Goal: Transaction & Acquisition: Purchase product/service

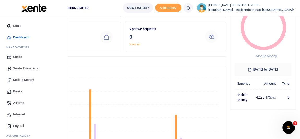
click at [23, 79] on span "Mobile Money" at bounding box center [23, 79] width 21 height 5
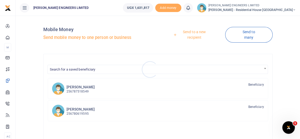
click at [194, 32] on div at bounding box center [150, 69] width 300 height 139
click at [197, 33] on link "Send to a new recipient" at bounding box center [192, 34] width 65 height 15
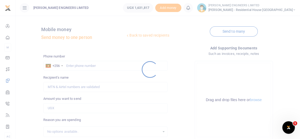
click at [73, 64] on div at bounding box center [150, 69] width 300 height 139
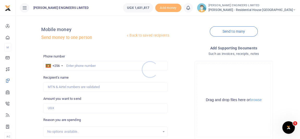
click at [73, 66] on div at bounding box center [150, 69] width 300 height 139
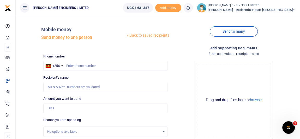
click at [73, 67] on div at bounding box center [150, 69] width 300 height 139
click at [77, 66] on input "text" at bounding box center [105, 66] width 124 height 10
click at [76, 66] on input "text" at bounding box center [105, 66] width 124 height 10
type input "760858547"
type input "Anthony Ainamani"
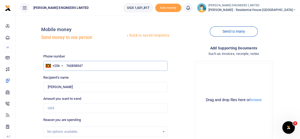
type input "760858547"
click at [62, 106] on input "Amount you want to send" at bounding box center [105, 108] width 124 height 10
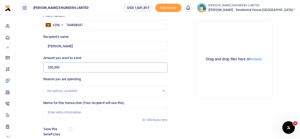
scroll to position [47, 0]
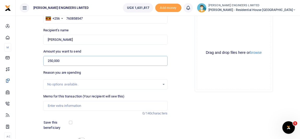
type input "250,000"
click at [59, 107] on input "Memo for this transaction (Your recipient will see this)" at bounding box center [105, 106] width 124 height 10
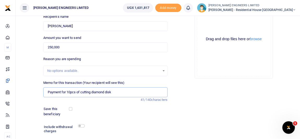
scroll to position [71, 0]
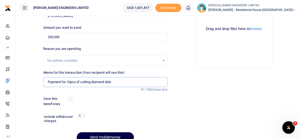
type input "Payment for 10pcs of cutting diamond disk"
click at [82, 116] on input "checkbox" at bounding box center [81, 115] width 7 height 3
checkbox input "true"
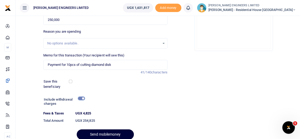
scroll to position [110, 0]
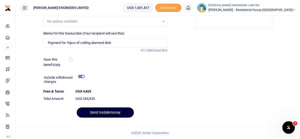
click at [121, 112] on button "Send mobilemoney" at bounding box center [105, 112] width 57 height 10
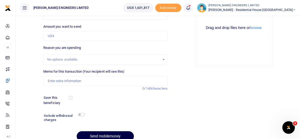
click at [202, 10] on div at bounding box center [150, 69] width 300 height 139
click at [191, 9] on icon at bounding box center [188, 8] width 5 height 6
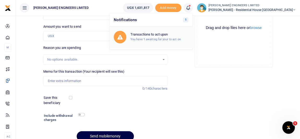
click at [171, 36] on h6 "Transactions to act upon" at bounding box center [160, 34] width 58 height 4
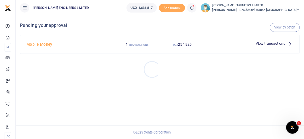
click at [179, 44] on div at bounding box center [152, 69] width 304 height 139
click at [177, 44] on small "UGX" at bounding box center [175, 44] width 5 height 3
click at [265, 43] on span "View transactions" at bounding box center [271, 44] width 30 height 6
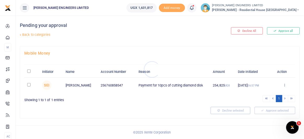
click at [27, 85] on div at bounding box center [152, 69] width 304 height 139
click at [28, 85] on input "checkbox" at bounding box center [28, 84] width 3 height 3
checkbox input "true"
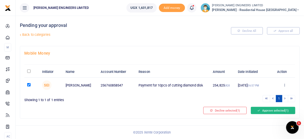
click at [265, 109] on button "Approve selected (1)" at bounding box center [273, 110] width 44 height 7
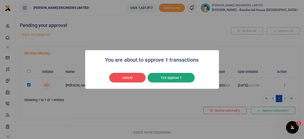
click at [173, 78] on button "Yes approve 1" at bounding box center [171, 78] width 47 height 10
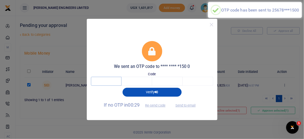
click at [115, 83] on input "text" at bounding box center [106, 81] width 31 height 9
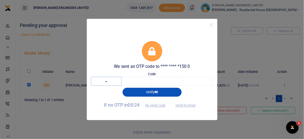
type input "1"
type input "2"
type input "9"
type input "8"
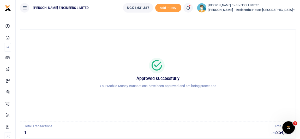
click at [191, 9] on icon at bounding box center [188, 8] width 5 height 6
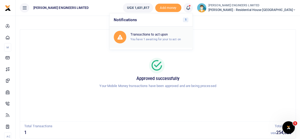
click at [177, 34] on h6 "Transactions to act upon" at bounding box center [160, 34] width 58 height 4
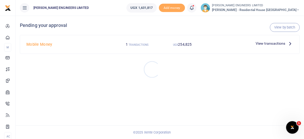
click at [267, 43] on div at bounding box center [152, 69] width 304 height 139
click at [264, 44] on span "View transactions" at bounding box center [271, 44] width 30 height 6
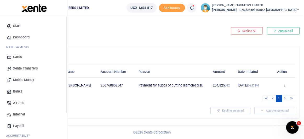
click at [18, 24] on span "Start" at bounding box center [17, 25] width 8 height 5
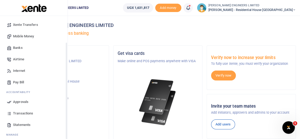
scroll to position [47, 0]
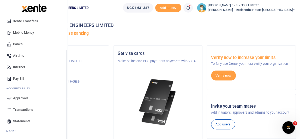
click at [25, 110] on span "Transactions" at bounding box center [23, 109] width 20 height 5
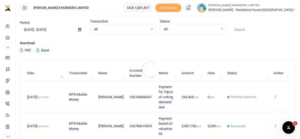
scroll to position [24, 0]
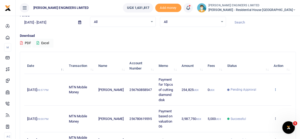
click at [276, 90] on icon at bounding box center [275, 90] width 3 height 4
click at [231, 89] on span "Pending Approval" at bounding box center [244, 89] width 26 height 5
click at [191, 8] on span at bounding box center [191, 8] width 0 height 0
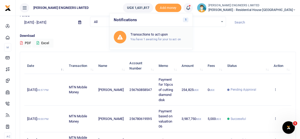
click at [174, 38] on small "You have 1 awaiting for your to act on" at bounding box center [156, 39] width 50 height 4
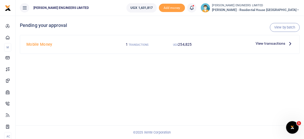
click at [267, 43] on span "View transactions" at bounding box center [271, 44] width 30 height 6
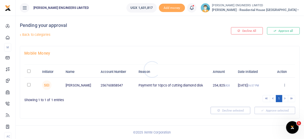
click at [29, 84] on div at bounding box center [152, 69] width 304 height 139
click at [29, 84] on input "checkbox" at bounding box center [28, 84] width 3 height 3
checkbox input "true"
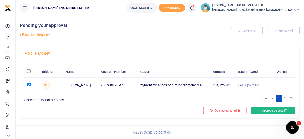
click at [269, 110] on button "Approve selected (1)" at bounding box center [273, 110] width 44 height 7
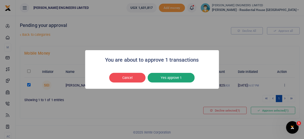
click at [169, 79] on button "Yes approve 1" at bounding box center [171, 78] width 47 height 10
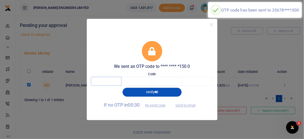
click at [108, 81] on input "text" at bounding box center [106, 81] width 31 height 9
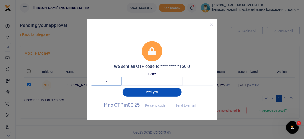
type input "9"
type input "5"
type input "9"
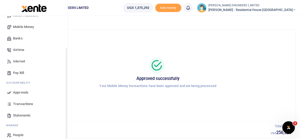
scroll to position [59, 0]
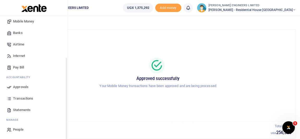
click at [25, 99] on span "Transactions" at bounding box center [23, 98] width 20 height 5
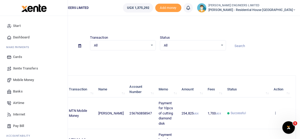
click at [25, 79] on span "Mobile Money" at bounding box center [23, 79] width 21 height 5
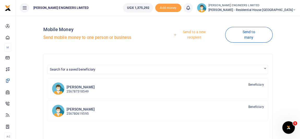
click at [198, 37] on link "Send to a new recipient" at bounding box center [192, 34] width 65 height 15
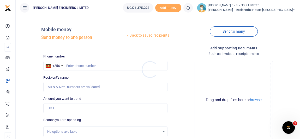
click at [77, 66] on div at bounding box center [150, 69] width 300 height 139
click at [74, 66] on input "text" at bounding box center [105, 66] width 124 height 10
type input "763120425"
type input "[PERSON_NAME]"
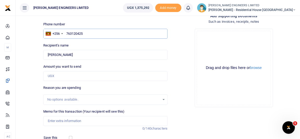
scroll to position [47, 0]
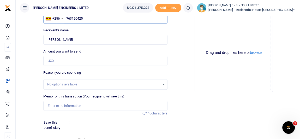
type input "763120425"
click at [55, 62] on input "Amount you want to send" at bounding box center [105, 61] width 124 height 10
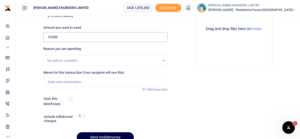
type input "10,000"
click at [54, 81] on input "Memo for this transaction (Your recipient will see this)" at bounding box center [105, 82] width 124 height 10
type input "Pa"
click at [60, 21] on div "Phone number +256 [GEOGRAPHIC_DATA] [PHONE_NUMBER] Phone is required. Recipient…" at bounding box center [105, 65] width 129 height 164
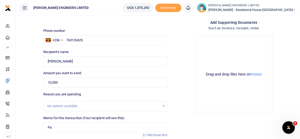
scroll to position [24, 0]
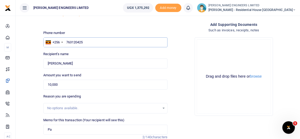
click at [84, 42] on input "763120425" at bounding box center [105, 42] width 124 height 10
type input "784186051"
type input "[PERSON_NAME]"
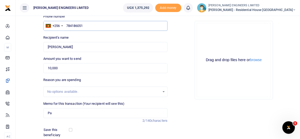
scroll to position [47, 0]
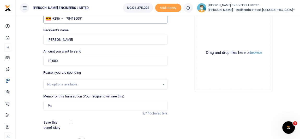
type input "784186051"
click at [56, 104] on input "Pa" at bounding box center [105, 106] width 124 height 10
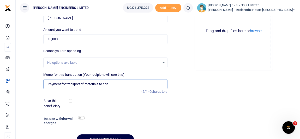
scroll to position [95, 0]
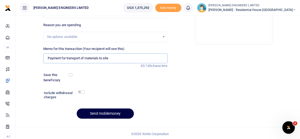
type input "Payment for transport of materials to site"
click at [82, 91] on input "checkbox" at bounding box center [81, 91] width 7 height 3
checkbox input "true"
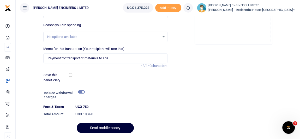
click at [110, 128] on button "Send mobilemoney" at bounding box center [105, 128] width 57 height 10
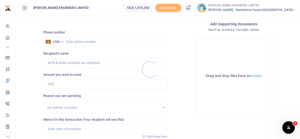
scroll to position [24, 0]
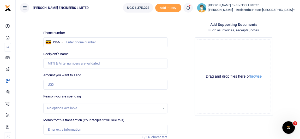
click at [191, 10] on icon at bounding box center [188, 8] width 5 height 6
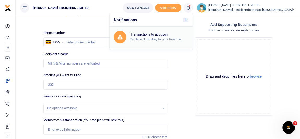
click at [176, 35] on h6 "Transactions to act upon" at bounding box center [160, 34] width 58 height 4
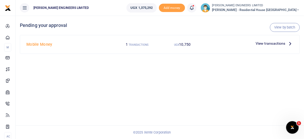
click at [276, 43] on span "View transactions" at bounding box center [271, 44] width 30 height 6
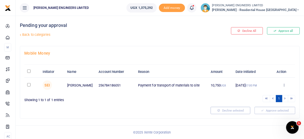
click at [28, 85] on div at bounding box center [152, 69] width 304 height 139
click at [29, 85] on input "checkbox" at bounding box center [28, 84] width 3 height 3
checkbox input "true"
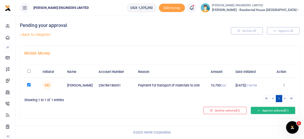
click at [265, 110] on button "Approve selected (1)" at bounding box center [273, 110] width 44 height 7
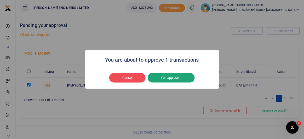
click at [179, 78] on button "Yes approve 1" at bounding box center [171, 78] width 47 height 10
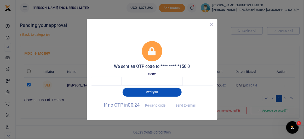
click at [211, 25] on button "Close" at bounding box center [212, 25] width 8 height 8
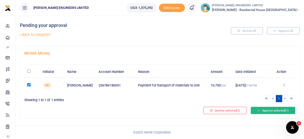
click at [268, 111] on button "Approve selected (1)" at bounding box center [273, 110] width 44 height 7
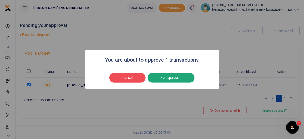
click at [181, 78] on button "Yes approve 1" at bounding box center [171, 78] width 47 height 10
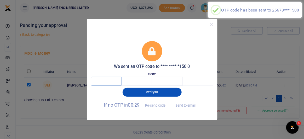
click at [109, 81] on input "text" at bounding box center [106, 81] width 31 height 9
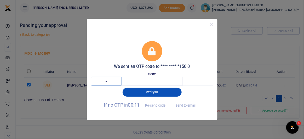
type input "9"
type input "0"
type input "4"
type input "1"
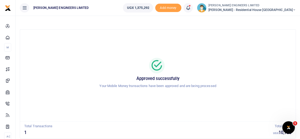
click at [294, 9] on icon at bounding box center [294, 10] width 3 height 4
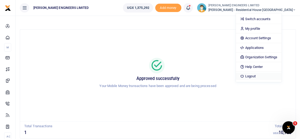
click at [270, 76] on link "Logout" at bounding box center [259, 76] width 46 height 7
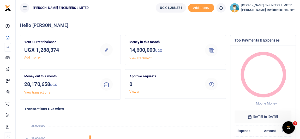
click at [294, 10] on icon at bounding box center [294, 10] width 3 height 4
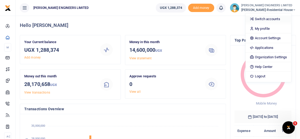
click at [274, 19] on link "Switch accounts" at bounding box center [269, 18] width 46 height 7
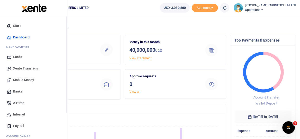
click at [25, 68] on span "Xente Transfers" at bounding box center [25, 68] width 25 height 5
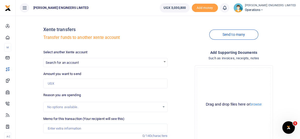
click at [64, 62] on span "Search for an account" at bounding box center [62, 63] width 33 height 4
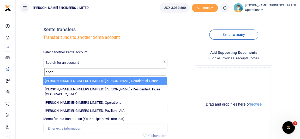
type input "spen"
select select "4050"
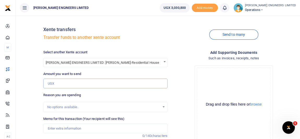
click at [63, 84] on input "Amount you want to send" at bounding box center [105, 84] width 124 height 10
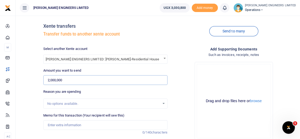
scroll to position [24, 0]
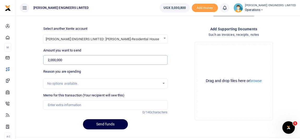
type input "2,000,000"
click at [62, 105] on input "Memo for this transaction (Your recipient will see this)" at bounding box center [105, 105] width 124 height 10
type input "Expenses"
click at [114, 125] on button "Send funds" at bounding box center [105, 124] width 45 height 10
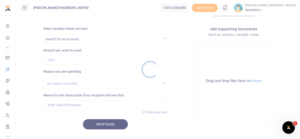
click at [235, 8] on div at bounding box center [150, 69] width 300 height 139
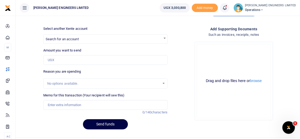
click at [228, 8] on icon at bounding box center [224, 8] width 5 height 6
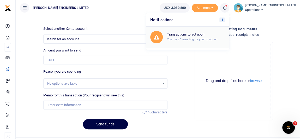
click at [206, 37] on small "You have 1 awaiting for your to act on" at bounding box center [192, 39] width 50 height 4
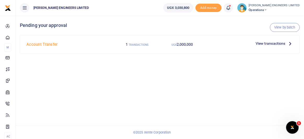
click at [287, 43] on p "View transactions" at bounding box center [275, 44] width 38 height 6
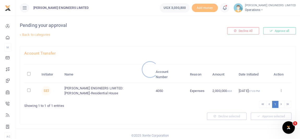
click at [30, 90] on div at bounding box center [150, 69] width 300 height 139
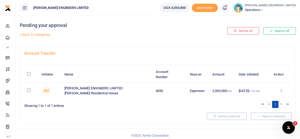
click at [29, 90] on input "checkbox" at bounding box center [28, 90] width 3 height 3
checkbox input "true"
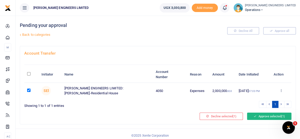
click at [258, 115] on button "Approve selected (1)" at bounding box center [269, 116] width 44 height 7
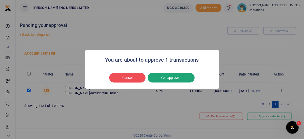
click at [173, 78] on button "Yes approve 1" at bounding box center [171, 78] width 47 height 10
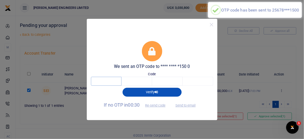
click at [112, 81] on input "text" at bounding box center [106, 81] width 31 height 9
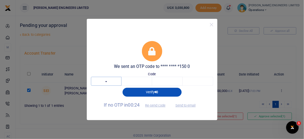
type input "3"
type input "6"
type input "0"
type input "7"
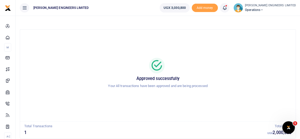
click at [264, 9] on icon at bounding box center [262, 10] width 3 height 4
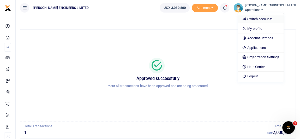
click at [269, 17] on link "Switch accounts" at bounding box center [261, 18] width 46 height 7
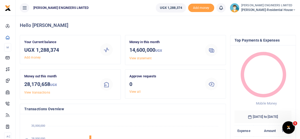
click at [294, 9] on icon at bounding box center [294, 10] width 3 height 4
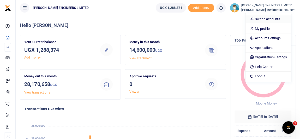
click at [276, 17] on link "Switch accounts" at bounding box center [269, 18] width 46 height 7
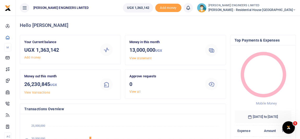
click at [293, 9] on icon at bounding box center [294, 10] width 3 height 4
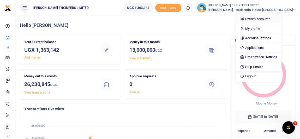
click at [280, 17] on link "Switch accounts" at bounding box center [259, 18] width 46 height 7
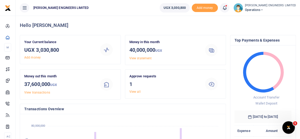
click at [228, 8] on icon at bounding box center [224, 8] width 5 height 6
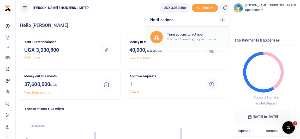
click at [204, 36] on h6 "Transactions to act upon" at bounding box center [196, 34] width 58 height 4
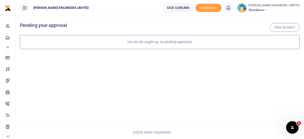
click at [267, 10] on icon at bounding box center [265, 10] width 3 height 4
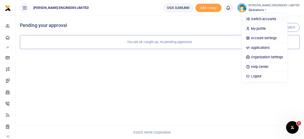
click at [277, 21] on link "Switch accounts" at bounding box center [265, 18] width 46 height 7
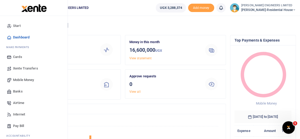
click at [26, 81] on span "Mobile Money" at bounding box center [23, 79] width 21 height 5
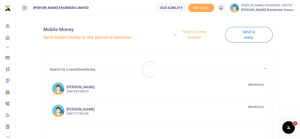
click at [193, 33] on div at bounding box center [150, 69] width 300 height 139
click at [193, 32] on link "Send to a new recipient" at bounding box center [192, 34] width 65 height 15
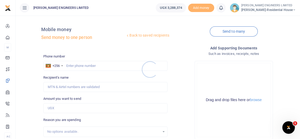
click at [84, 67] on div at bounding box center [150, 69] width 300 height 139
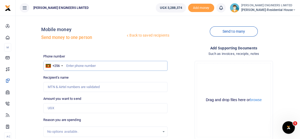
click at [85, 66] on input "text" at bounding box center [105, 66] width 124 height 10
type input "752762699"
click at [60, 108] on input "Amount you want to send" at bounding box center [105, 108] width 124 height 10
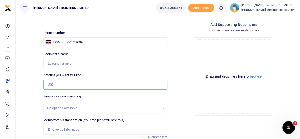
type input "Oliver Nakitende"
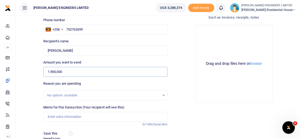
scroll to position [47, 0]
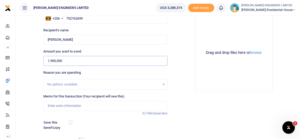
type input "1,900,000"
click at [53, 106] on input "Memo for this transaction (Your recipient will see this)" at bounding box center [105, 106] width 124 height 10
click at [73, 105] on input "Payment for 40T sand" at bounding box center [105, 106] width 124 height 10
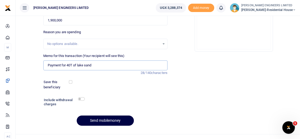
scroll to position [95, 0]
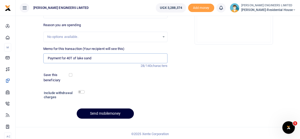
type input "Payment for 40T of lake sand"
click at [121, 113] on button "Send mobilemoney" at bounding box center [105, 113] width 57 height 10
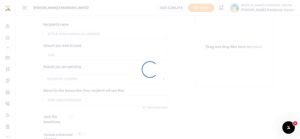
scroll to position [47, 0]
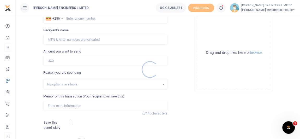
click at [225, 9] on div at bounding box center [150, 69] width 300 height 139
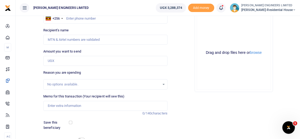
click at [224, 10] on icon at bounding box center [221, 8] width 5 height 6
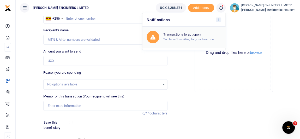
click at [206, 32] on div "Transactions to act upon You have 1 awaiting for your to act on" at bounding box center [184, 37] width 75 height 13
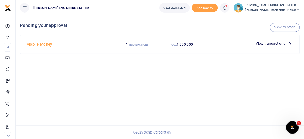
click at [276, 44] on span "View transactions" at bounding box center [271, 44] width 30 height 6
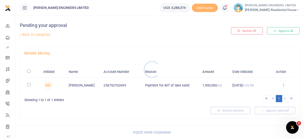
click at [30, 84] on div at bounding box center [152, 69] width 304 height 139
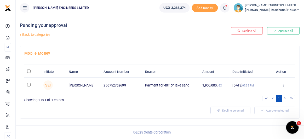
click at [30, 84] on input "checkbox" at bounding box center [28, 84] width 3 height 3
checkbox input "true"
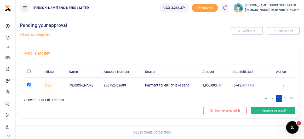
click at [276, 109] on button "Approve selected (1)" at bounding box center [273, 110] width 44 height 7
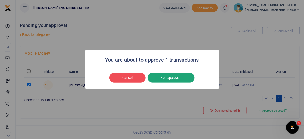
click at [182, 78] on button "Yes approve 1" at bounding box center [171, 78] width 47 height 10
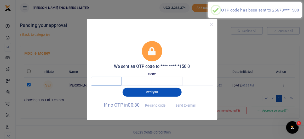
click at [111, 81] on input "text" at bounding box center [106, 81] width 31 height 9
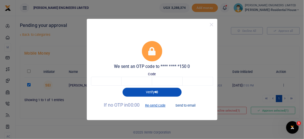
click at [184, 105] on button "Send to email" at bounding box center [185, 105] width 29 height 9
click at [107, 83] on input "text" at bounding box center [106, 81] width 31 height 9
type input "5"
type input "1"
type input "4"
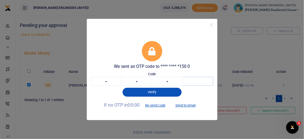
type input "9"
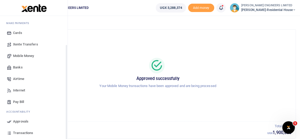
scroll to position [47, 0]
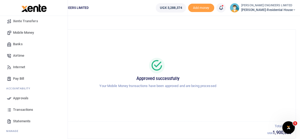
click at [23, 110] on span "Transactions" at bounding box center [23, 109] width 20 height 5
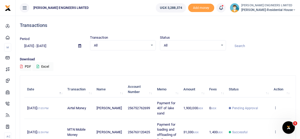
click at [295, 9] on icon at bounding box center [294, 10] width 3 height 4
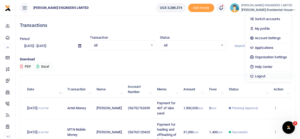
click at [269, 76] on link "Logout" at bounding box center [269, 76] width 46 height 7
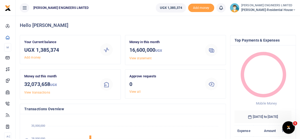
click at [295, 10] on icon at bounding box center [294, 10] width 3 height 4
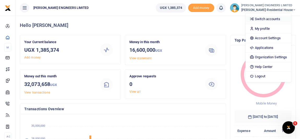
click at [270, 20] on link "Switch accounts" at bounding box center [269, 18] width 46 height 7
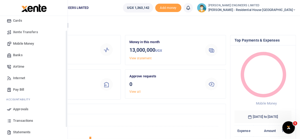
scroll to position [47, 0]
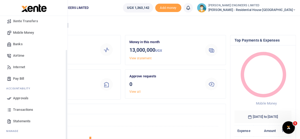
click at [22, 110] on span "Transactions" at bounding box center [23, 109] width 20 height 5
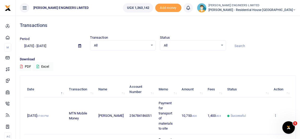
click at [294, 10] on icon at bounding box center [294, 10] width 3 height 4
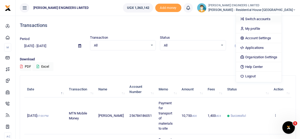
click at [270, 19] on link "Switch accounts" at bounding box center [259, 18] width 46 height 7
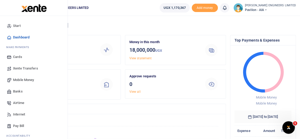
click at [25, 80] on span "Mobile Money" at bounding box center [23, 79] width 21 height 5
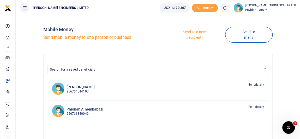
click at [192, 31] on link "Send to a new recipient" at bounding box center [192, 34] width 65 height 15
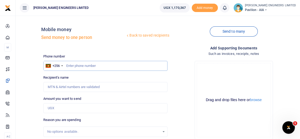
click at [81, 67] on input "text" at bounding box center [105, 66] width 124 height 10
type input "744022676"
click at [57, 107] on input "Amount you want to send" at bounding box center [105, 108] width 124 height 10
type input "[PERSON_NAME]"
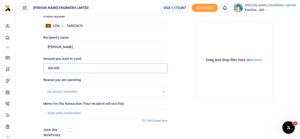
scroll to position [47, 0]
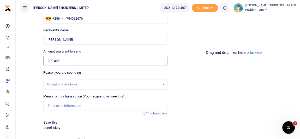
type input "300,000"
click at [59, 105] on input "Memo for this transaction (Your recipient will see this)" at bounding box center [105, 106] width 124 height 10
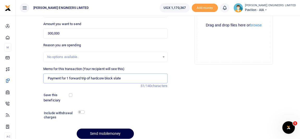
scroll to position [95, 0]
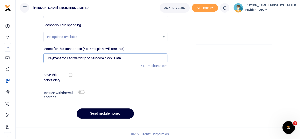
type input "Payment for 1 forward trip of hardcore block slate"
click at [119, 114] on button "Send mobilemoney" at bounding box center [105, 113] width 57 height 10
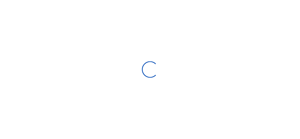
scroll to position [95, 0]
select select
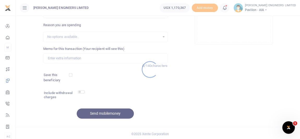
scroll to position [0, 0]
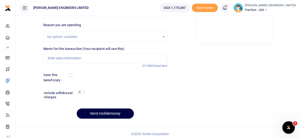
click at [228, 10] on icon at bounding box center [224, 8] width 5 height 6
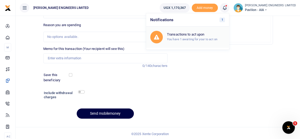
click at [209, 37] on div "Transactions to act upon You have 1 awaiting for your to act on" at bounding box center [196, 36] width 58 height 9
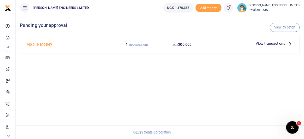
click at [290, 43] on icon at bounding box center [290, 44] width 6 height 6
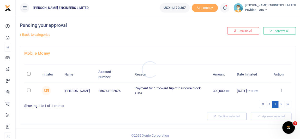
click at [30, 91] on div at bounding box center [150, 69] width 300 height 139
click at [30, 91] on input "checkbox" at bounding box center [28, 90] width 3 height 3
checkbox input "true"
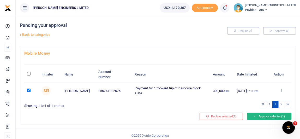
click at [271, 115] on button "Approve selected (1)" at bounding box center [269, 116] width 44 height 7
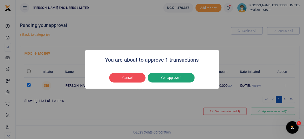
click at [174, 79] on button "Yes approve 1" at bounding box center [171, 78] width 47 height 10
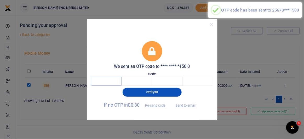
click at [114, 81] on input "text" at bounding box center [106, 81] width 31 height 9
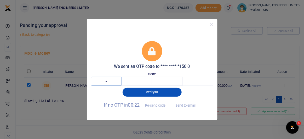
type input "1"
type input "9"
type input "8"
type input "2"
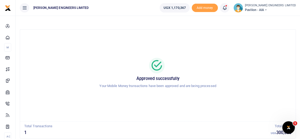
click at [228, 9] on icon at bounding box center [224, 8] width 5 height 6
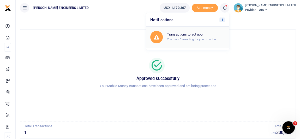
click at [211, 37] on small "You have 1 awaiting for your to act on" at bounding box center [192, 39] width 50 height 4
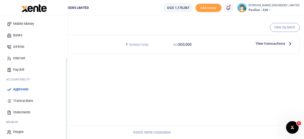
scroll to position [59, 0]
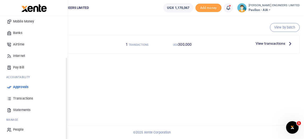
click at [23, 97] on span "Transactions" at bounding box center [23, 98] width 20 height 5
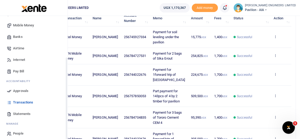
scroll to position [59, 0]
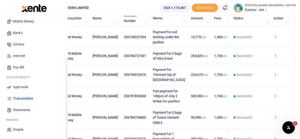
click at [24, 98] on span "Transactions" at bounding box center [23, 98] width 20 height 5
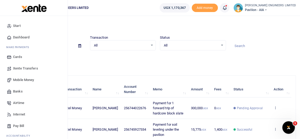
click at [15, 27] on span "Start" at bounding box center [17, 25] width 8 height 5
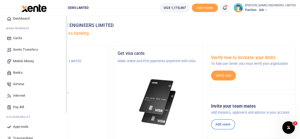
scroll to position [47, 0]
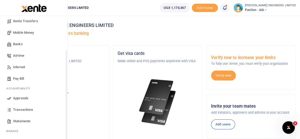
click at [28, 110] on span "Transactions" at bounding box center [23, 109] width 20 height 5
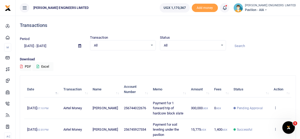
click at [268, 9] on icon at bounding box center [265, 10] width 3 height 4
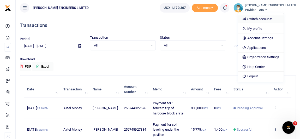
click at [276, 18] on link "Switch accounts" at bounding box center [261, 18] width 46 height 7
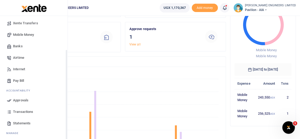
scroll to position [47, 0]
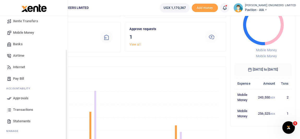
click at [22, 109] on span "Transactions" at bounding box center [23, 109] width 20 height 5
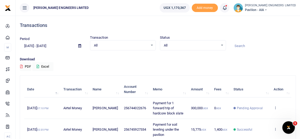
click at [239, 111] on span "Pending Approval" at bounding box center [250, 108] width 26 height 5
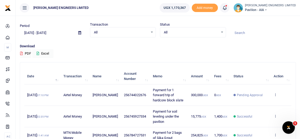
scroll to position [24, 0]
